Goal: Task Accomplishment & Management: Manage account settings

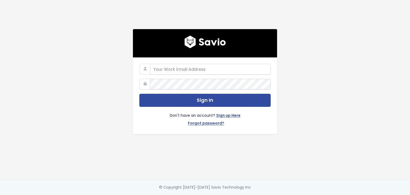
click at [171, 64] on input "email" at bounding box center [210, 69] width 121 height 11
type input "nolanink11@gmail.com"
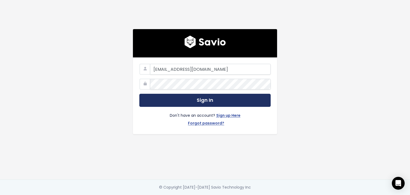
click at [205, 97] on button "Sign In" at bounding box center [204, 100] width 131 height 13
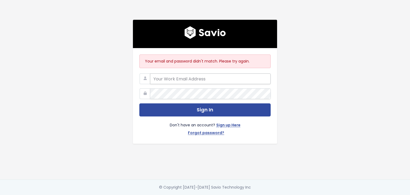
click at [187, 78] on input "email" at bounding box center [210, 78] width 121 height 11
type input "nolansimba2024@outlook.com"
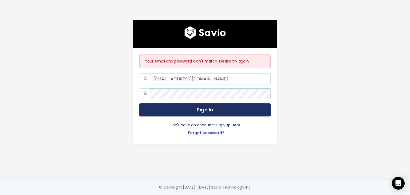
click at [139, 103] on button "Sign In" at bounding box center [204, 109] width 131 height 13
click at [200, 107] on button "Sign In" at bounding box center [204, 109] width 131 height 13
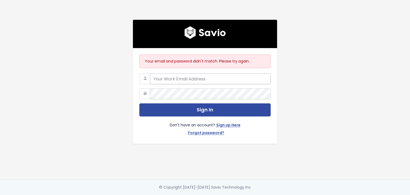
click at [176, 78] on input "email" at bounding box center [210, 78] width 121 height 11
